Goal: Information Seeking & Learning: Learn about a topic

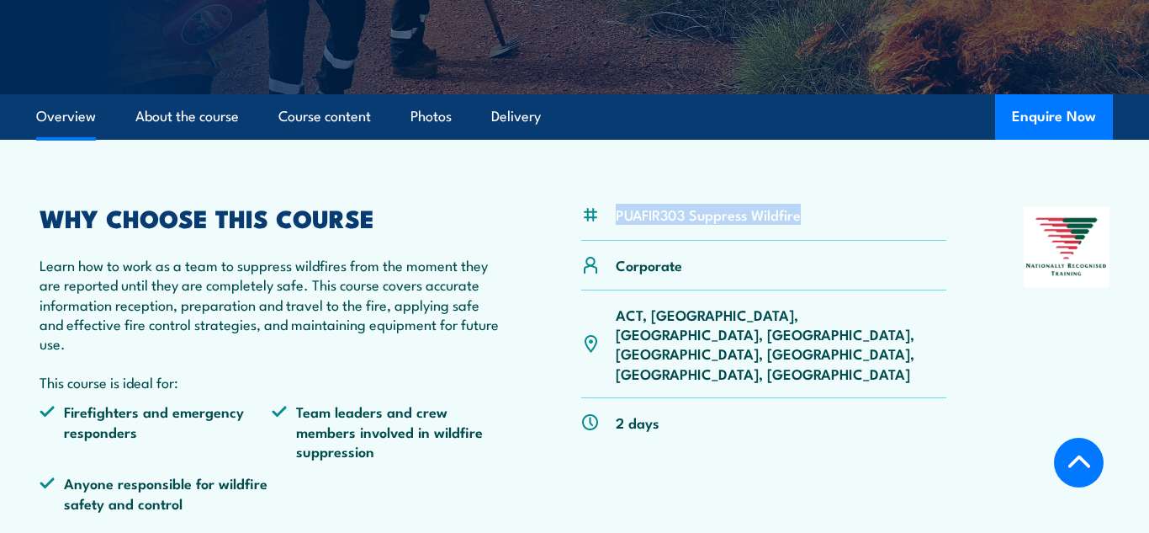
click at [537, 394] on div "PUAFIR303 Suppress Wildfire Corporate ACT, NSW, NT, QLD, SA, TAS, VIC, WA 2 days" at bounding box center [575, 365] width 1070 height 319
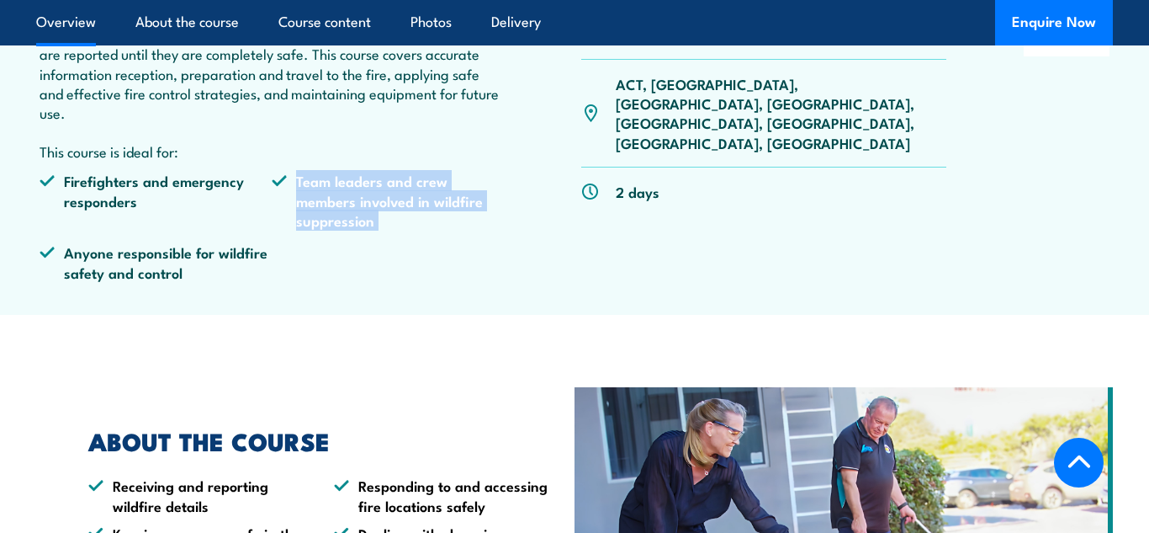
scroll to position [572, 0]
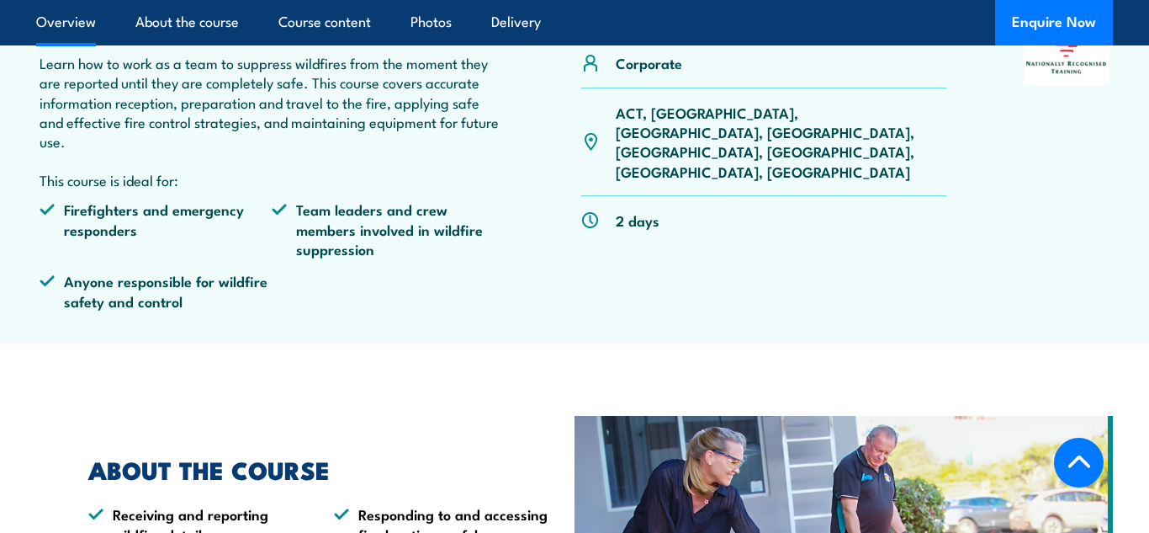
scroll to position [471, 0]
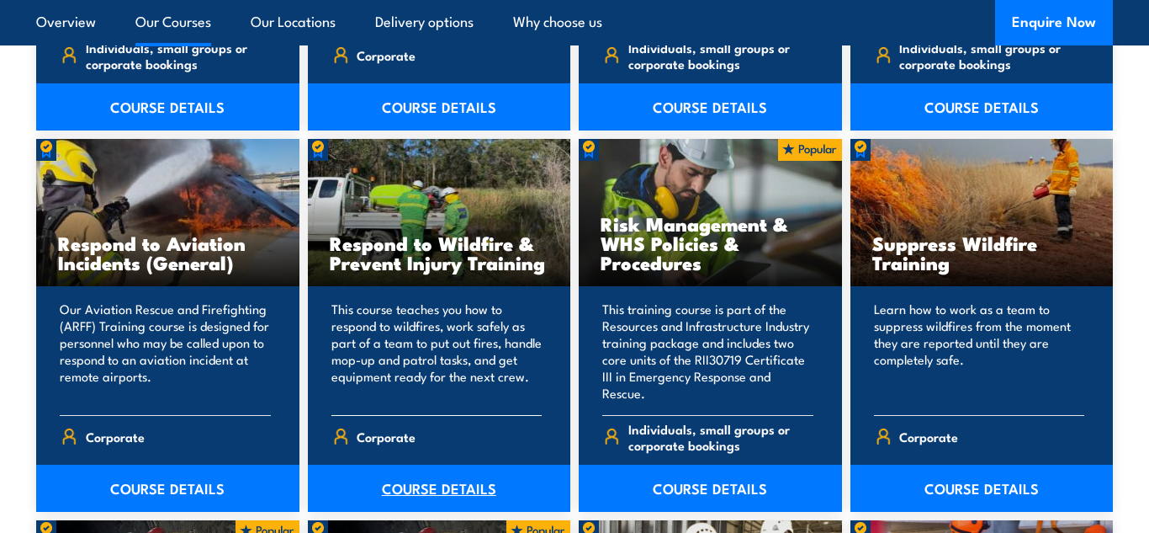
scroll to position [2498, 0]
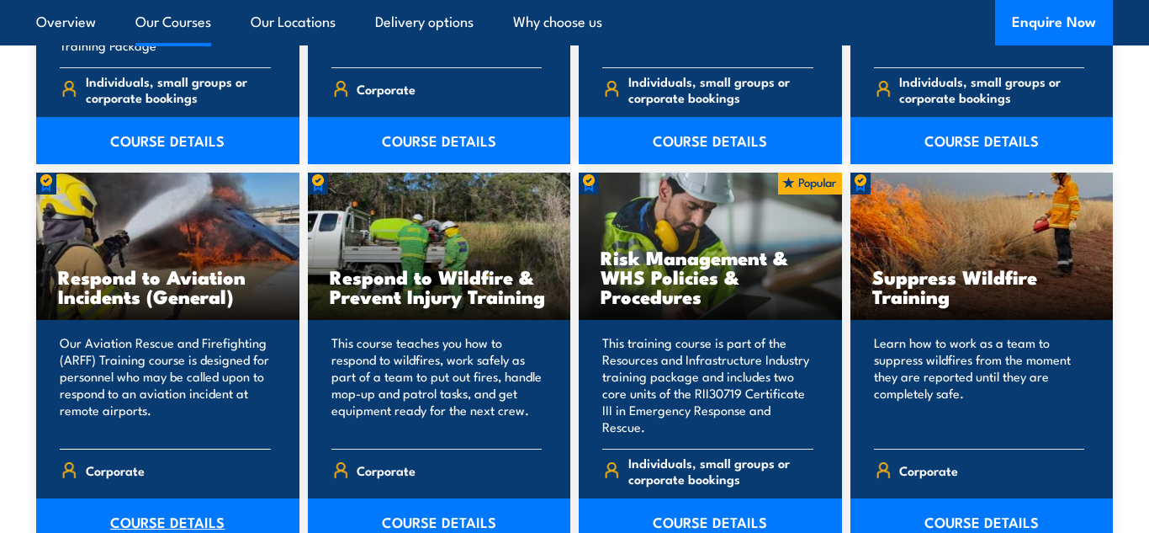
click at [135, 532] on link "COURSE DETAILS" at bounding box center [167, 521] width 263 height 47
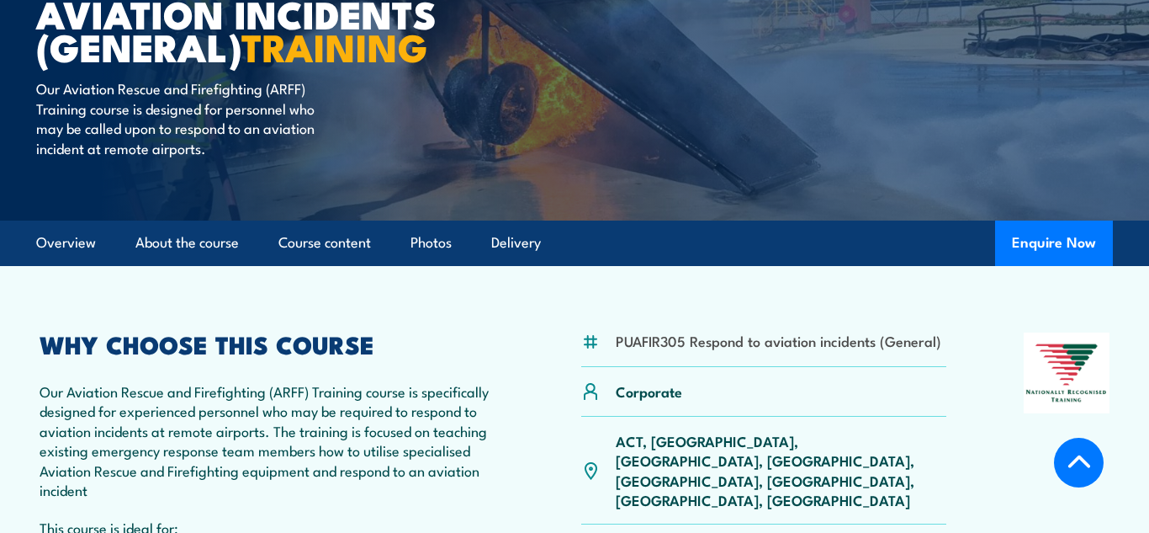
scroll to position [168, 0]
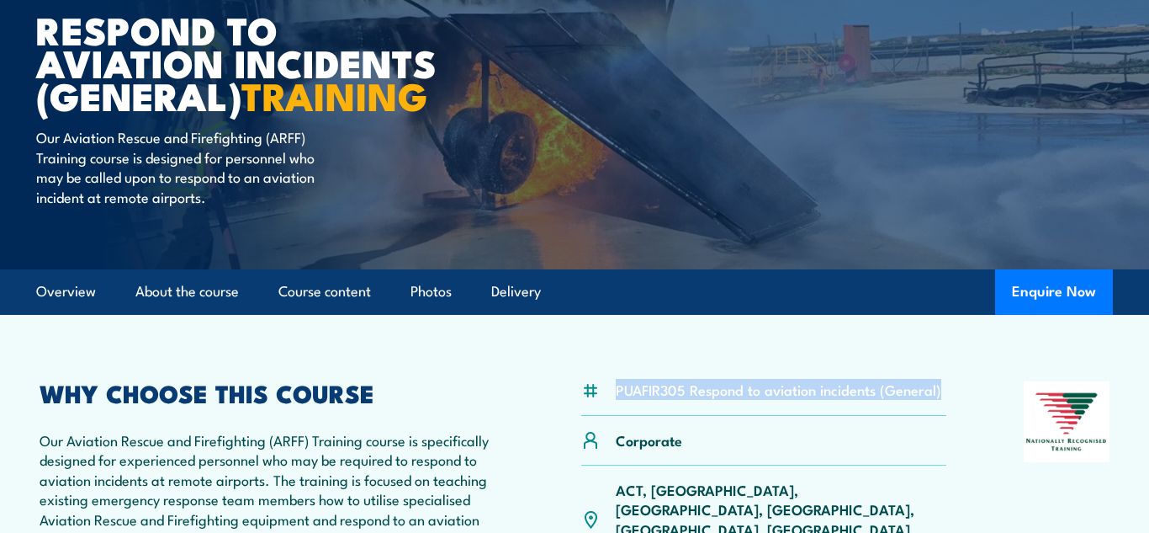
drag, startPoint x: 617, startPoint y: 391, endPoint x: 942, endPoint y: 397, distance: 325.6
click at [942, 397] on div "PUAFIR305 Respond to aviation incidents (General)" at bounding box center [763, 398] width 365 height 34
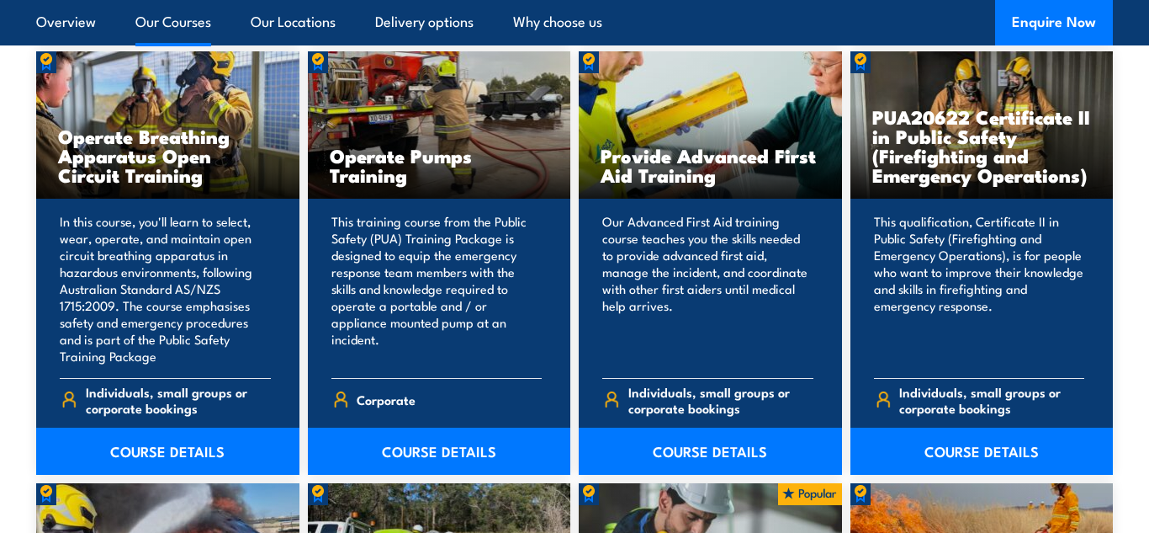
scroll to position [2154, 0]
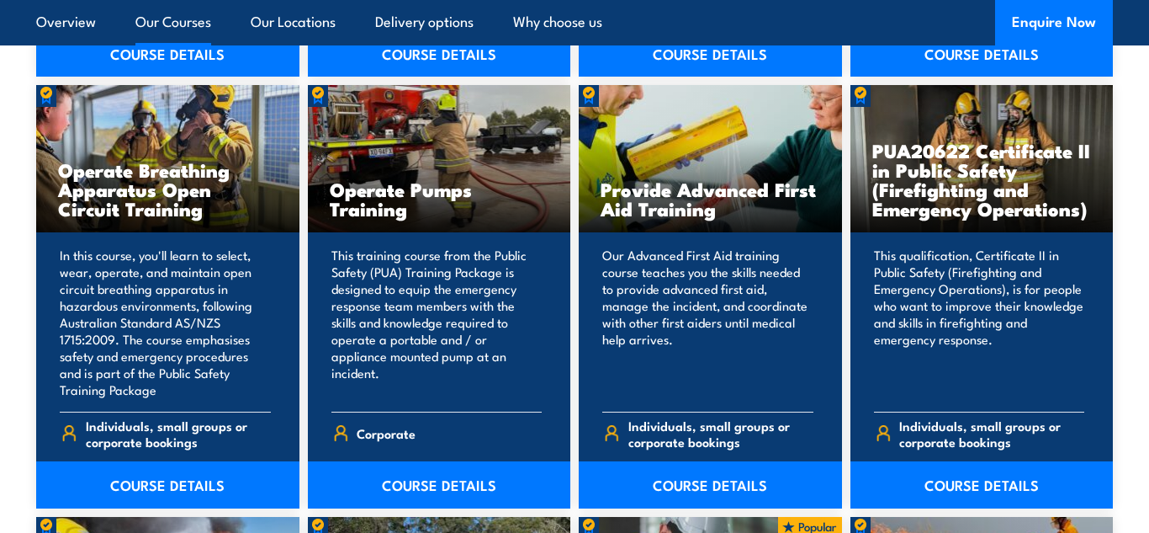
click at [483, 476] on link "COURSE DETAILS" at bounding box center [439, 484] width 263 height 47
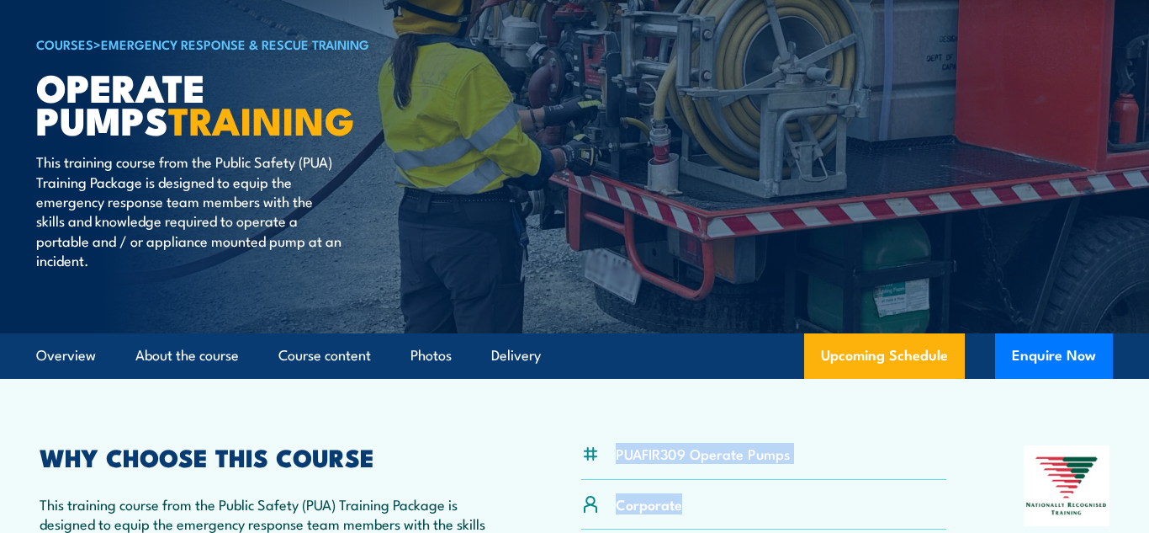
scroll to position [138, 0]
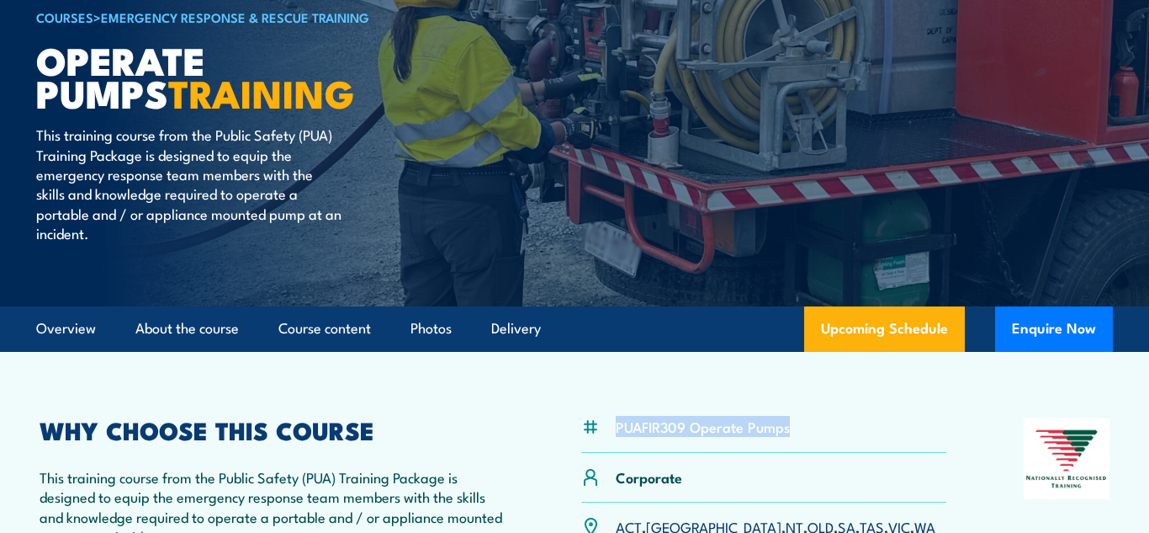
drag, startPoint x: 616, startPoint y: 500, endPoint x: 792, endPoint y: 441, distance: 185.4
click at [792, 441] on div "PUAFIR309 Operate Pumps" at bounding box center [763, 435] width 365 height 34
click at [751, 421] on li "PUAFIR309 Operate Pumps" at bounding box center [703, 425] width 174 height 19
click at [760, 387] on article "PUAFIR309 Operate Pumps Corporate [GEOGRAPHIC_DATA], [GEOGRAPHIC_DATA], [GEOGRA…" at bounding box center [575, 535] width 1116 height 367
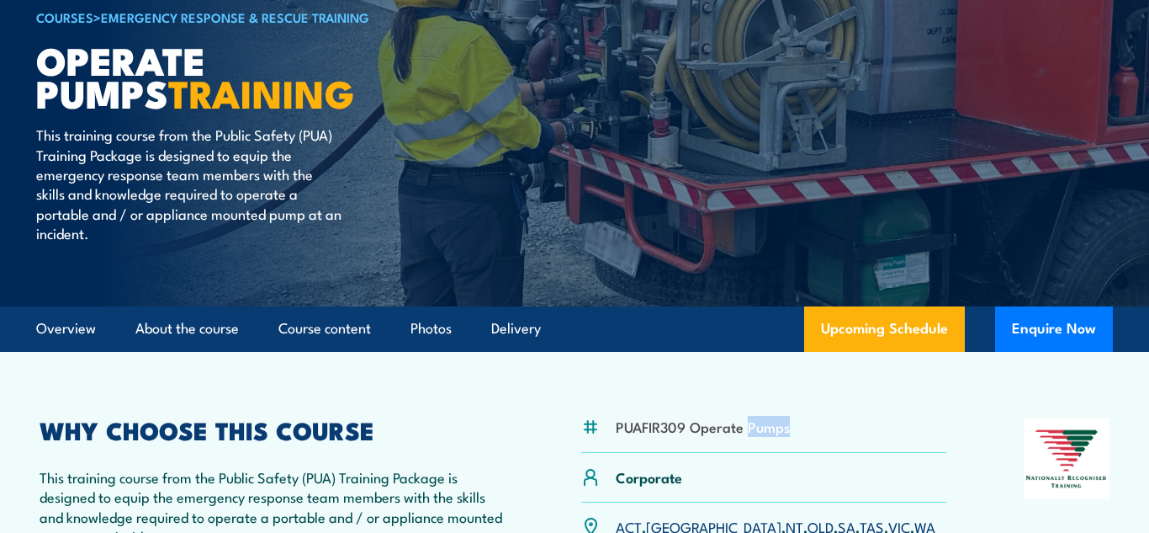
click at [760, 387] on article "PUAFIR309 Operate Pumps Corporate [GEOGRAPHIC_DATA], [GEOGRAPHIC_DATA], [GEOGRA…" at bounding box center [575, 535] width 1116 height 367
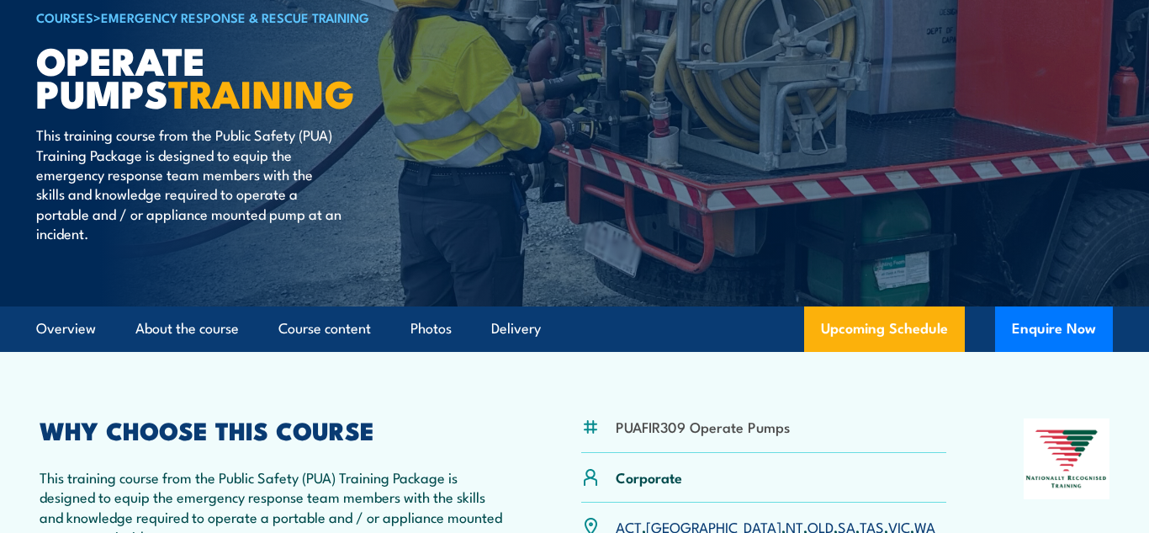
click at [760, 387] on article "PUAFIR309 Operate Pumps Corporate [GEOGRAPHIC_DATA], [GEOGRAPHIC_DATA], [GEOGRA…" at bounding box center [575, 535] width 1116 height 367
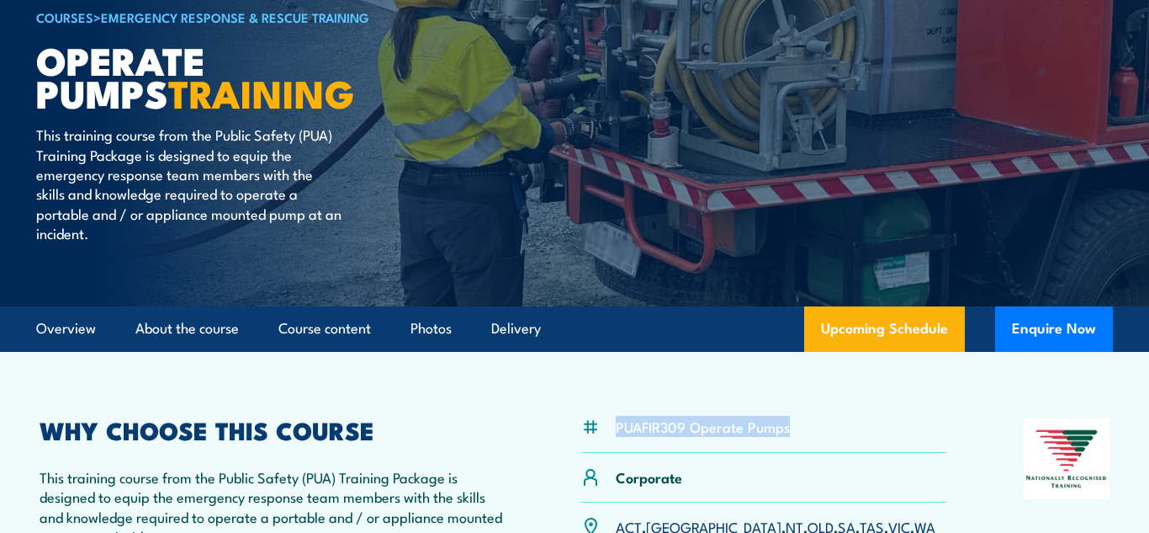
click at [760, 387] on article "PUAFIR309 Operate Pumps Corporate [GEOGRAPHIC_DATA], [GEOGRAPHIC_DATA], [GEOGRA…" at bounding box center [575, 535] width 1116 height 367
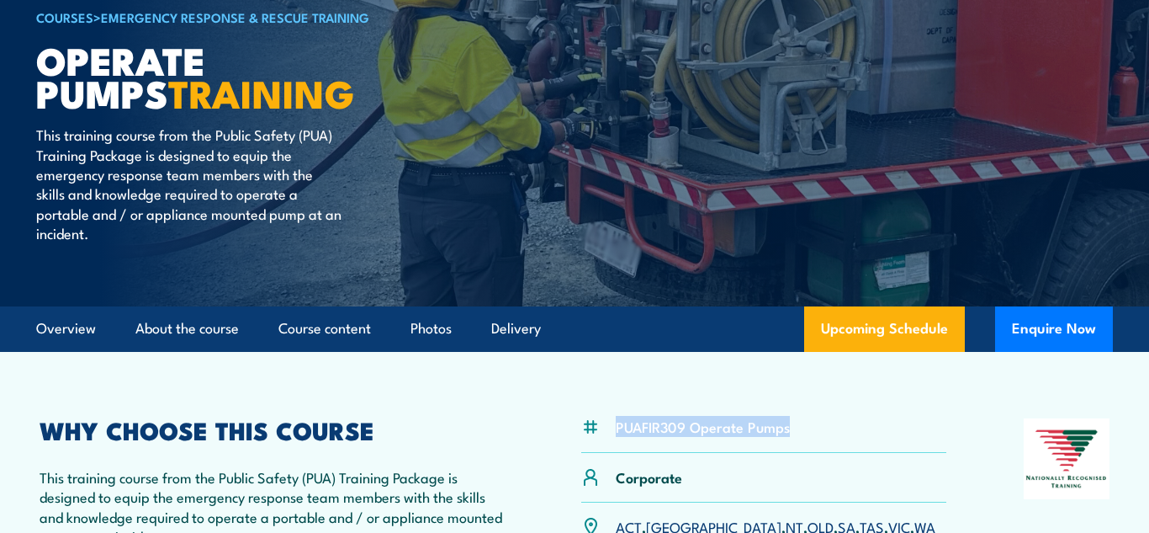
click at [760, 387] on article "PUAFIR309 Operate Pumps Corporate [GEOGRAPHIC_DATA], [GEOGRAPHIC_DATA], [GEOGRA…" at bounding box center [575, 535] width 1116 height 367
click at [502, 432] on h2 "WHY CHOOSE THIS COURSE" at bounding box center [272, 429] width 464 height 22
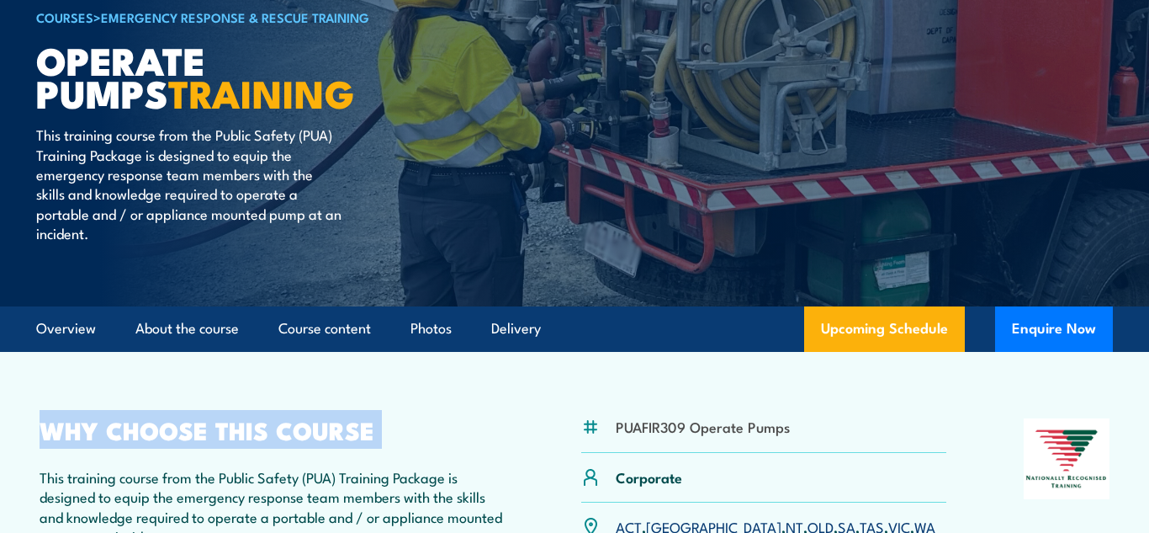
click at [502, 432] on h2 "WHY CHOOSE THIS COURSE" at bounding box center [272, 429] width 464 height 22
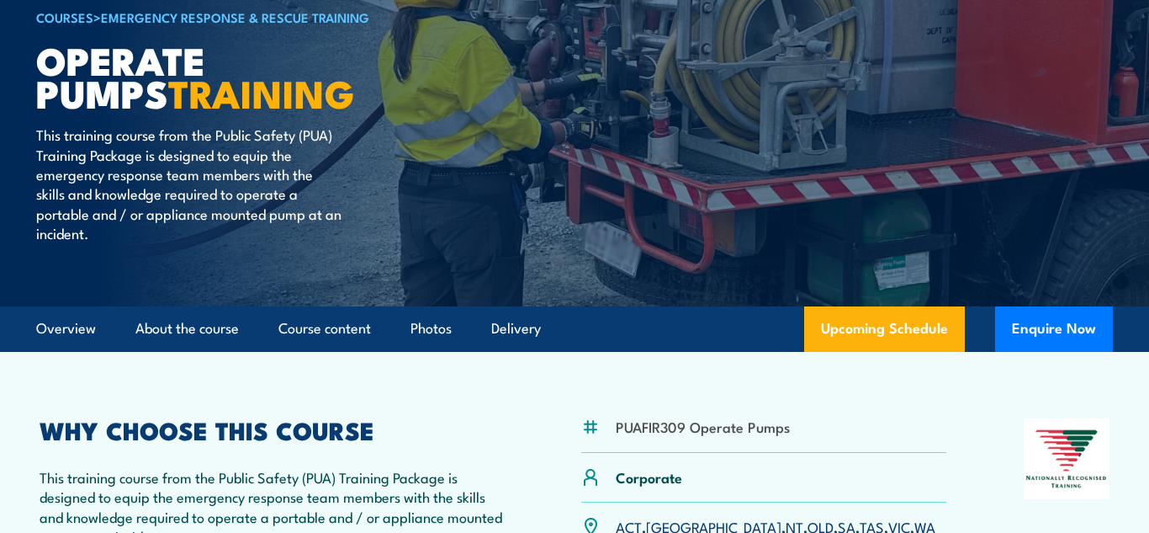
click at [502, 432] on h2 "WHY CHOOSE THIS COURSE" at bounding box center [272, 429] width 464 height 22
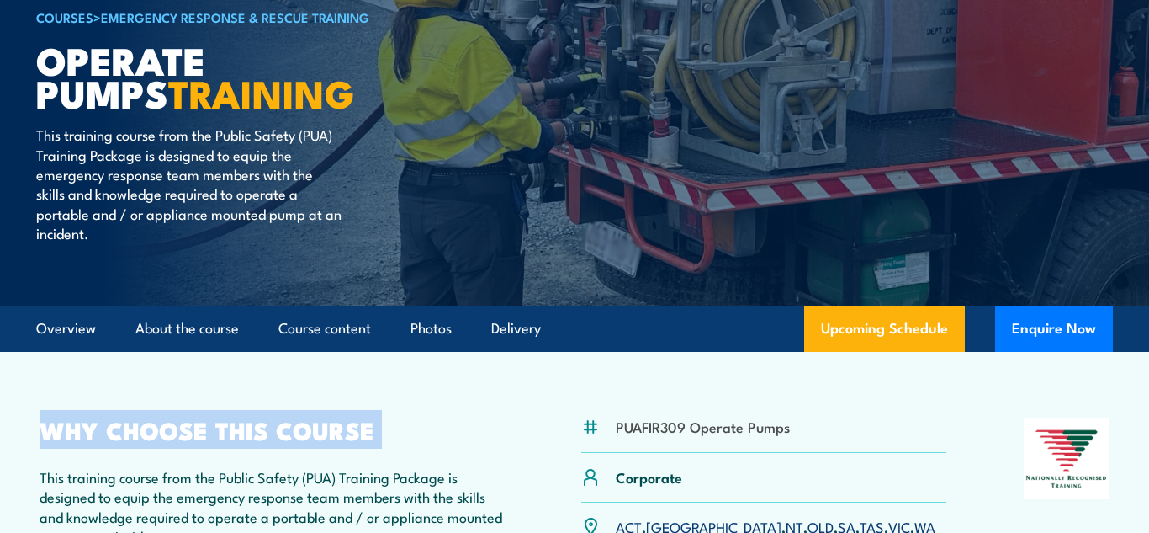
click at [502, 432] on h2 "WHY CHOOSE THIS COURSE" at bounding box center [272, 429] width 464 height 22
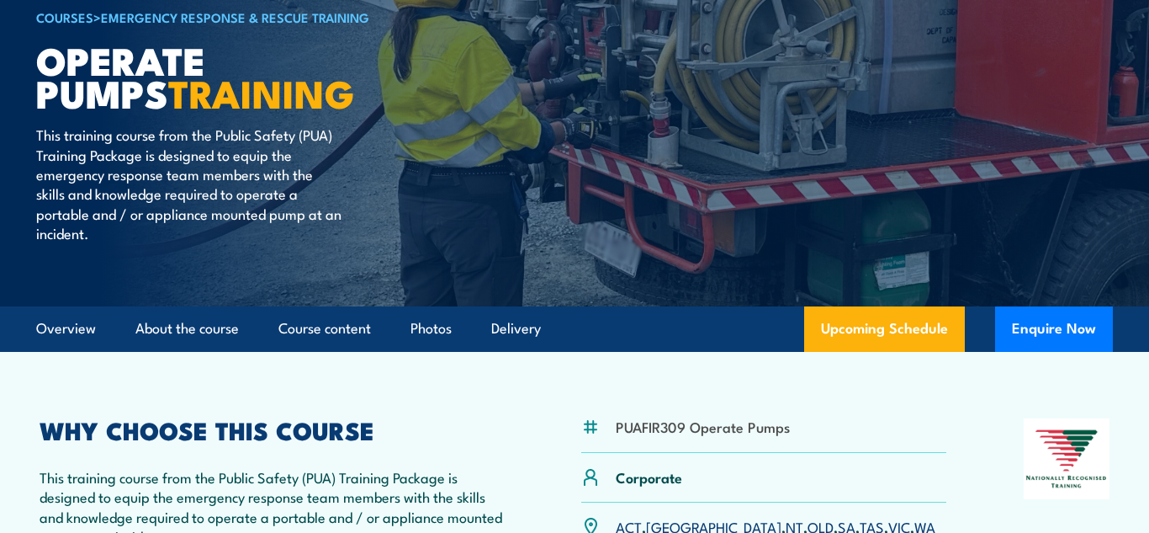
click at [502, 432] on h2 "WHY CHOOSE THIS COURSE" at bounding box center [272, 429] width 464 height 22
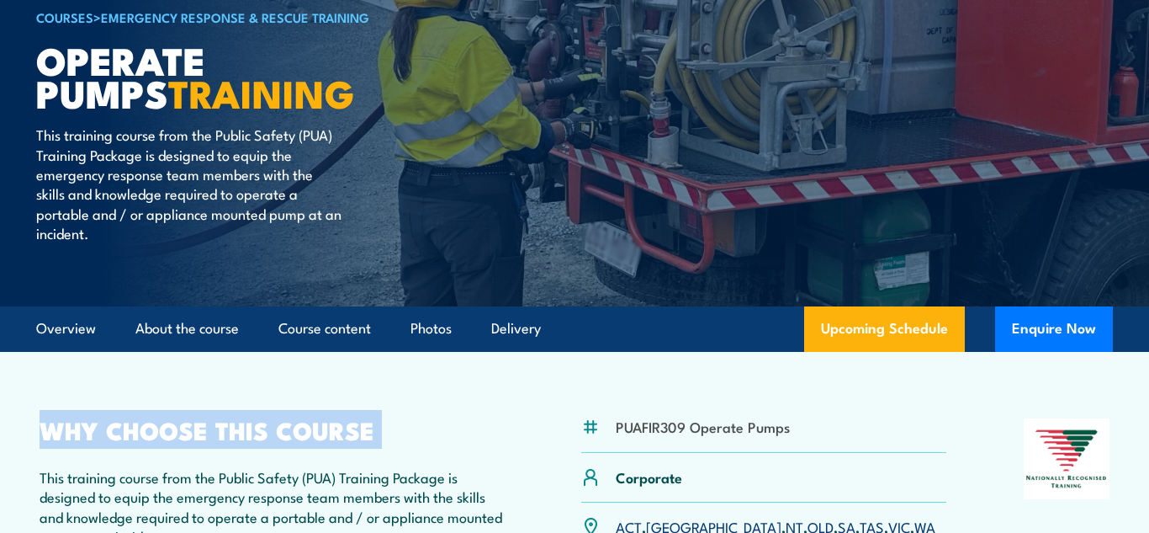
click at [502, 432] on h2 "WHY CHOOSE THIS COURSE" at bounding box center [272, 429] width 464 height 22
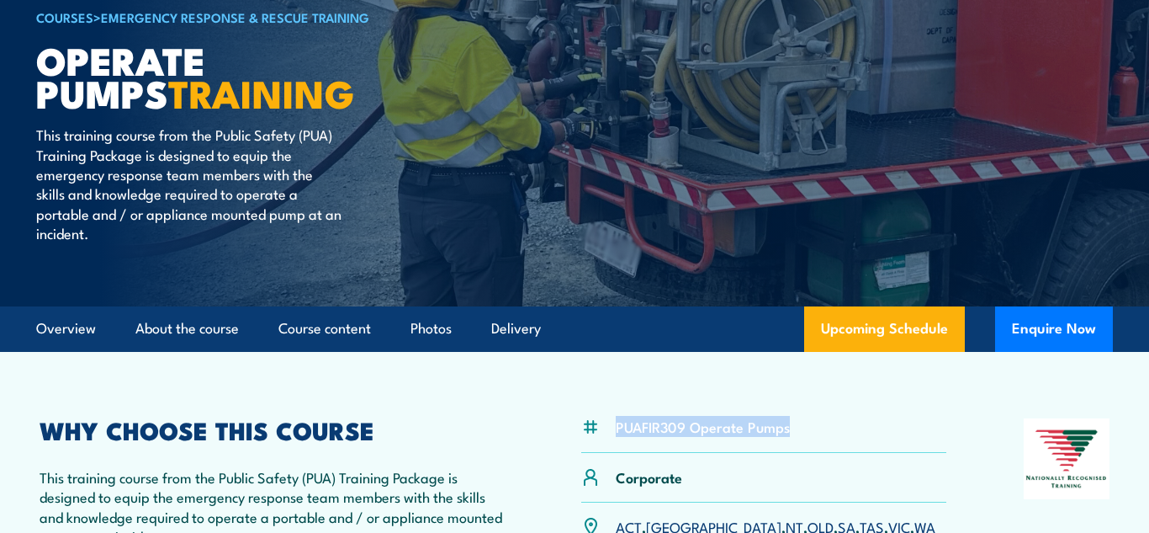
drag, startPoint x: 613, startPoint y: 427, endPoint x: 791, endPoint y: 427, distance: 177.5
click at [791, 427] on div "PUAFIR309 Operate Pumps" at bounding box center [763, 435] width 365 height 34
